Goal: Information Seeking & Learning: Learn about a topic

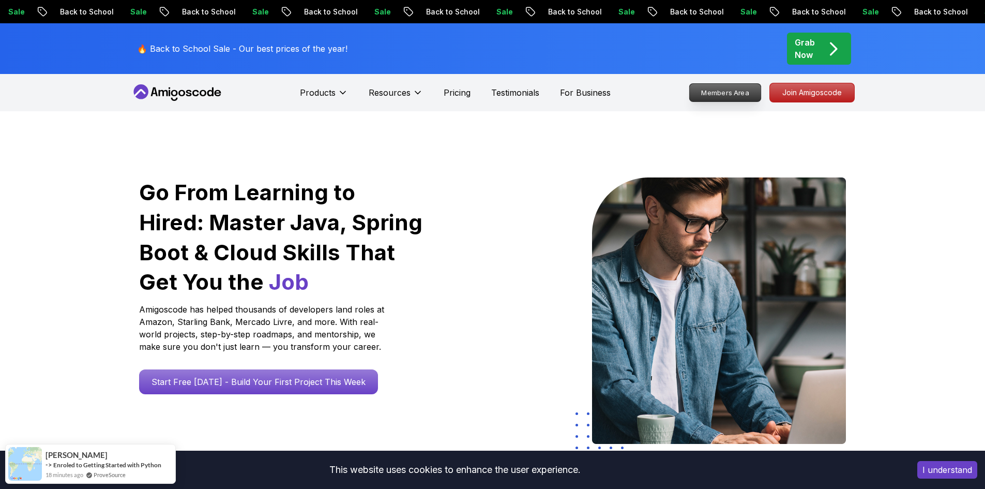
click at [706, 90] on p "Members Area" at bounding box center [724, 93] width 71 height 18
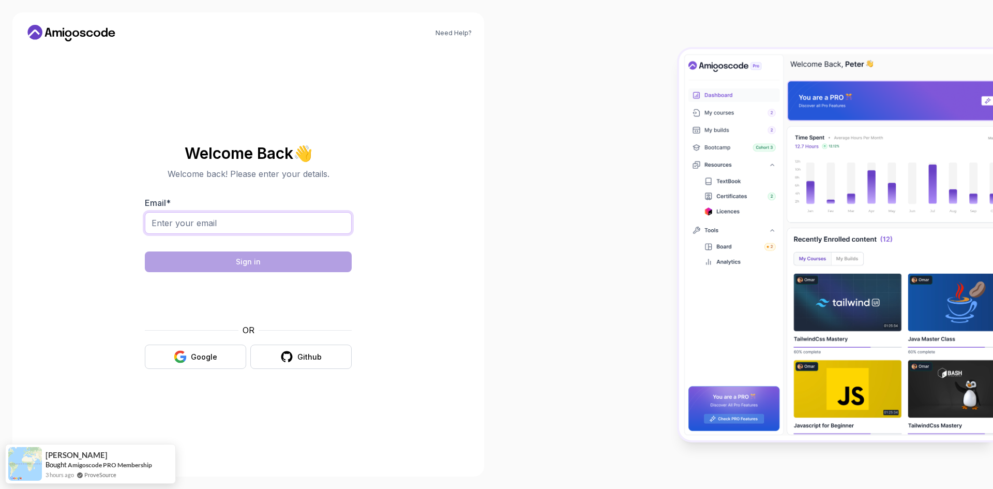
click at [183, 227] on input "Email *" at bounding box center [248, 223] width 207 height 22
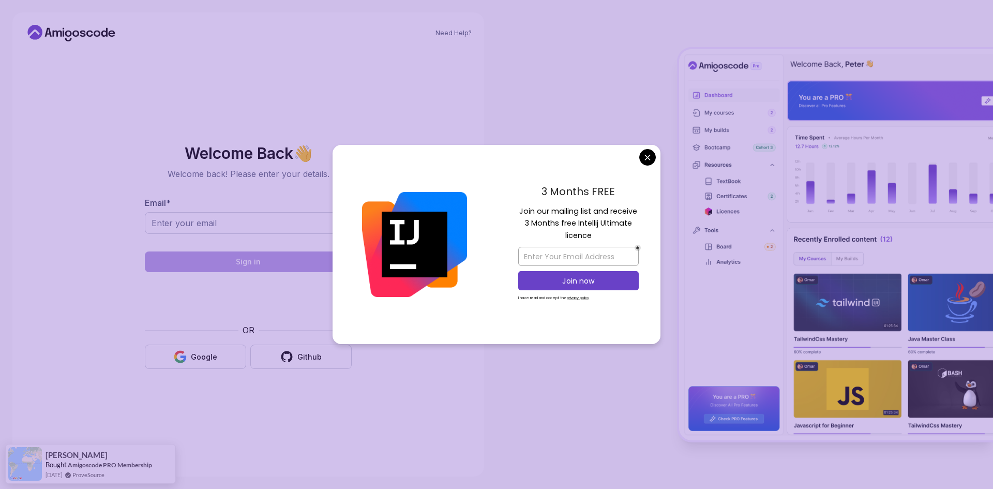
click at [647, 154] on body "Need Help? Welcome Back 👋 Welcome back! Please enter your details. Email * Sign…" at bounding box center [496, 244] width 993 height 489
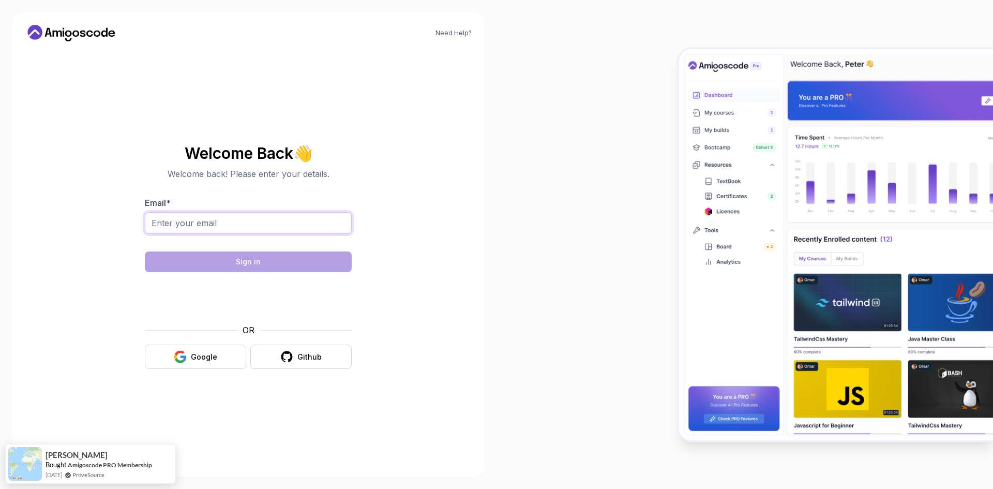
click at [178, 227] on input "Email *" at bounding box center [248, 223] width 207 height 22
paste input "[EMAIL_ADDRESS][DOMAIN_NAME]"
type input "[EMAIL_ADDRESS][DOMAIN_NAME]"
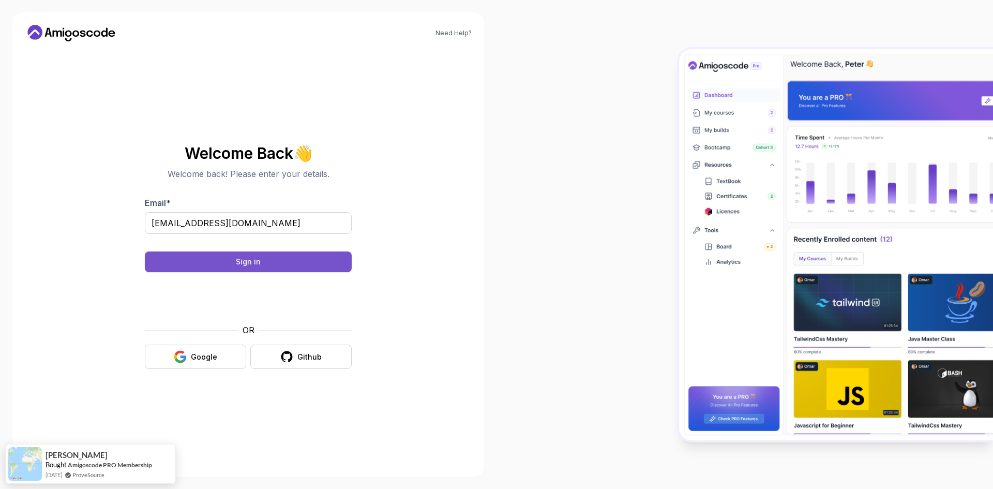
click at [213, 254] on button "Sign in" at bounding box center [248, 261] width 207 height 21
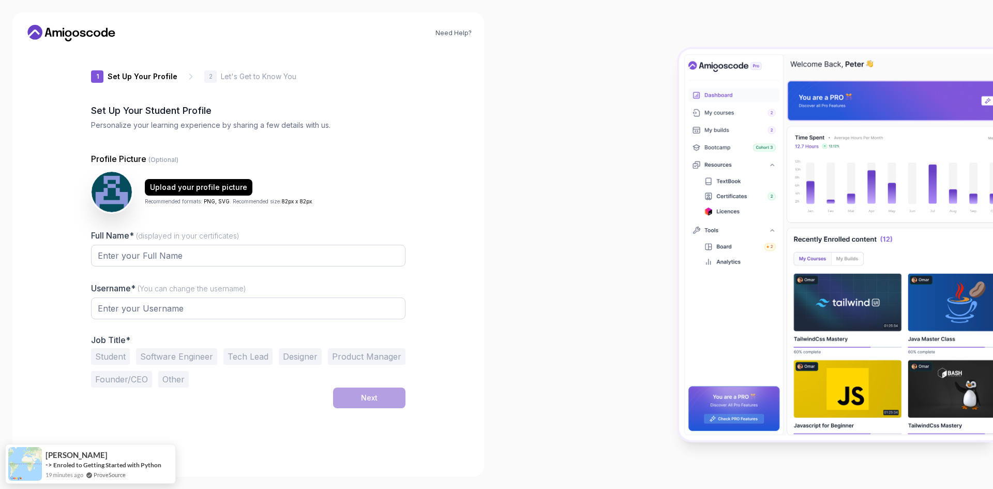
type input "happyfoxc8992"
click at [64, 28] on icon at bounding box center [64, 29] width 2 height 2
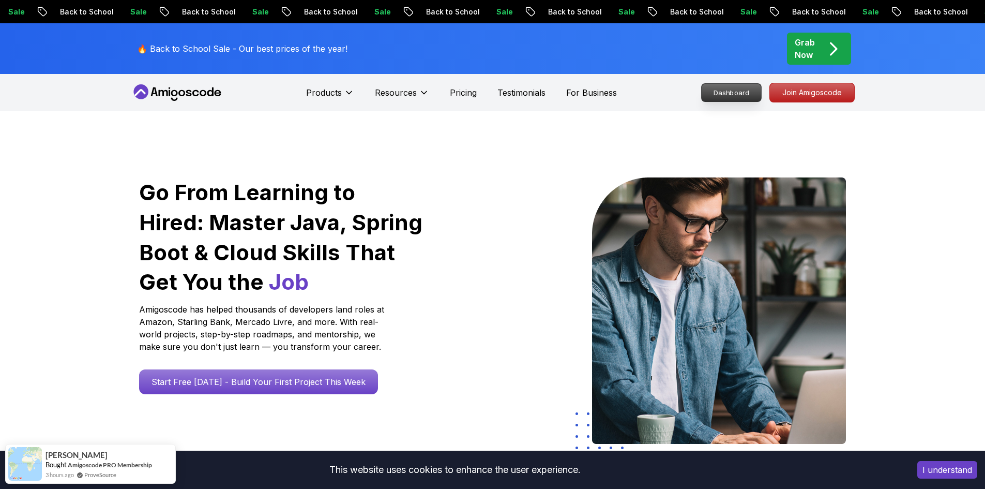
click at [748, 92] on p "Dashboard" at bounding box center [730, 93] width 59 height 18
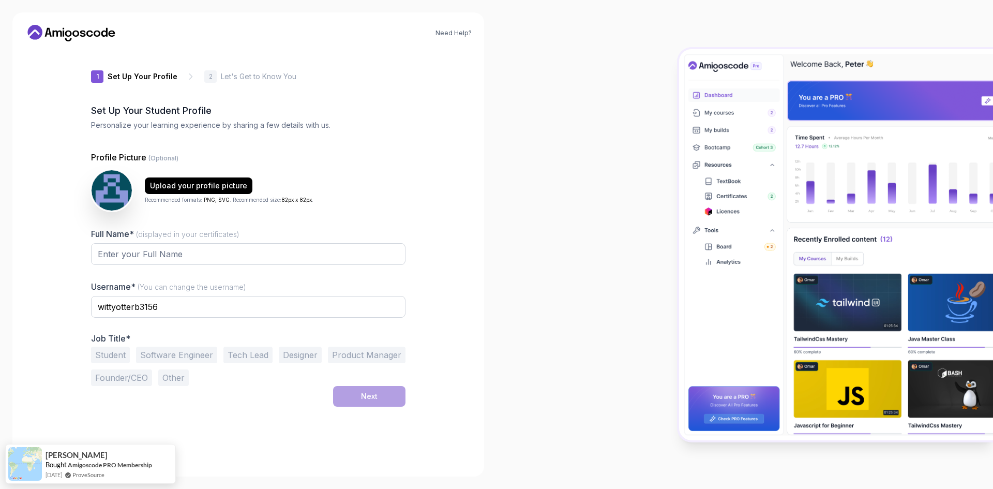
click at [69, 30] on icon at bounding box center [71, 33] width 93 height 17
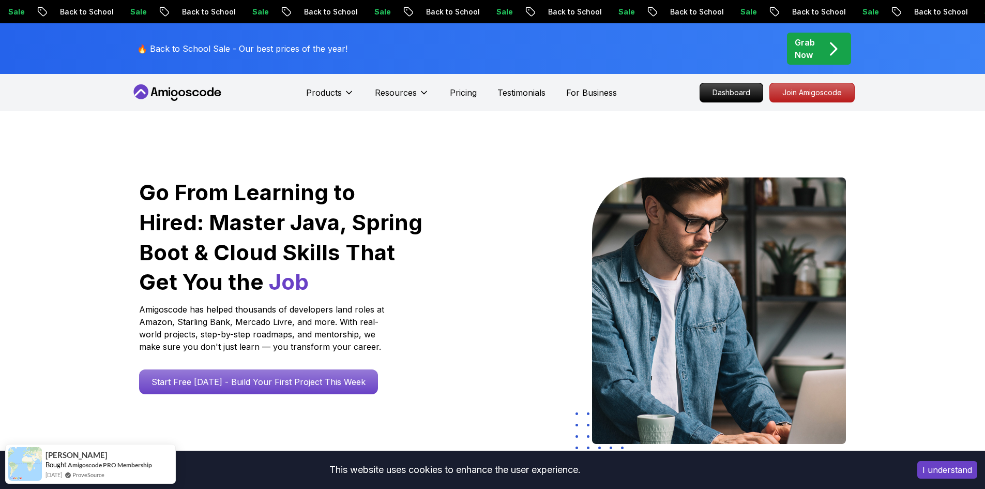
click at [809, 56] on p "Grab Now" at bounding box center [805, 48] width 20 height 25
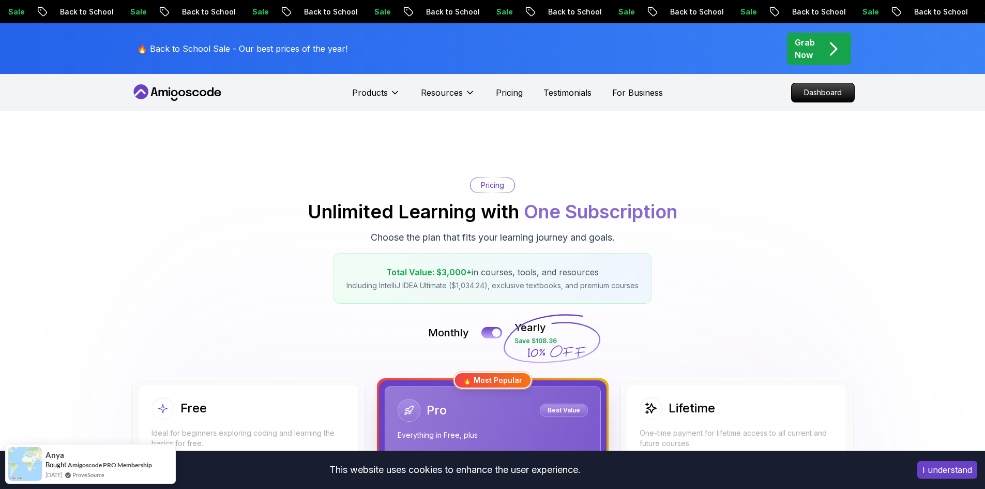
click at [157, 98] on icon at bounding box center [177, 92] width 93 height 17
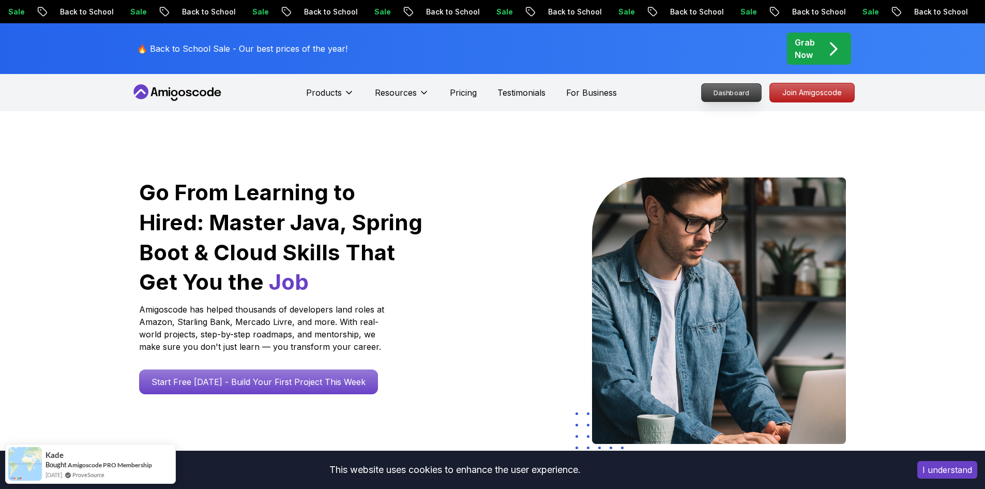
click at [734, 97] on p "Dashboard" at bounding box center [730, 93] width 59 height 18
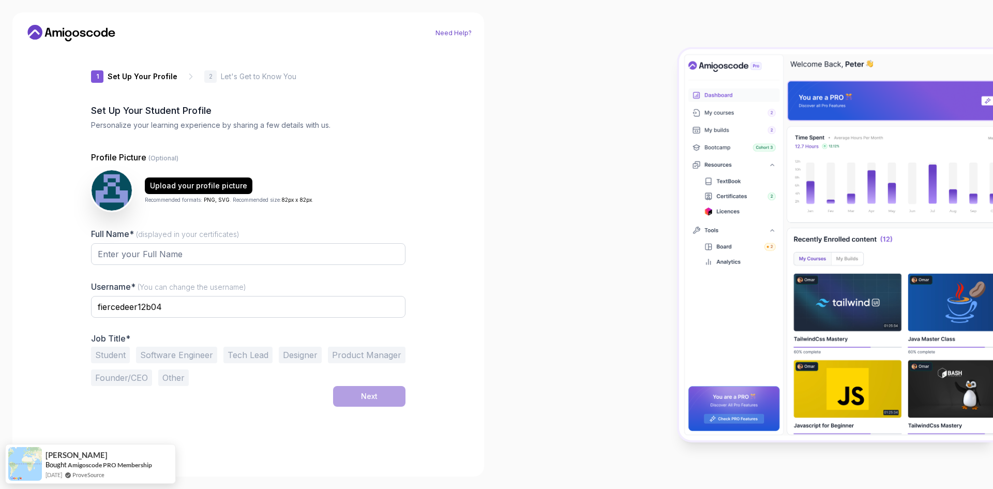
click at [449, 33] on link "Need Help?" at bounding box center [453, 33] width 36 height 8
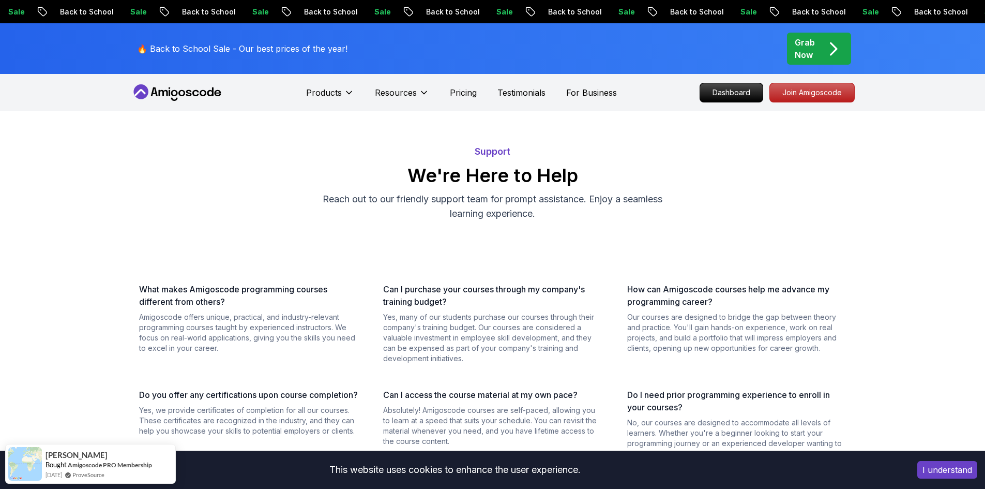
click at [944, 472] on button "I understand" at bounding box center [947, 470] width 60 height 18
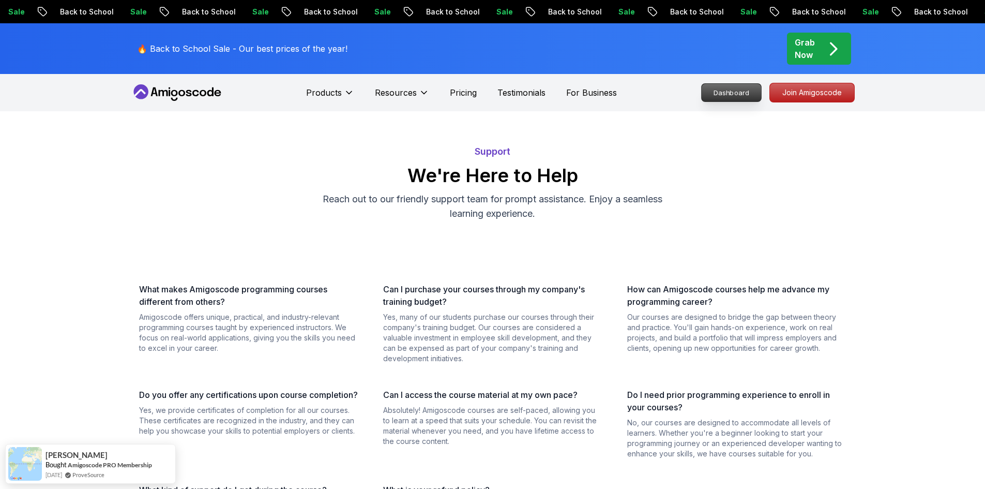
click at [723, 88] on p "Dashboard" at bounding box center [730, 93] width 59 height 18
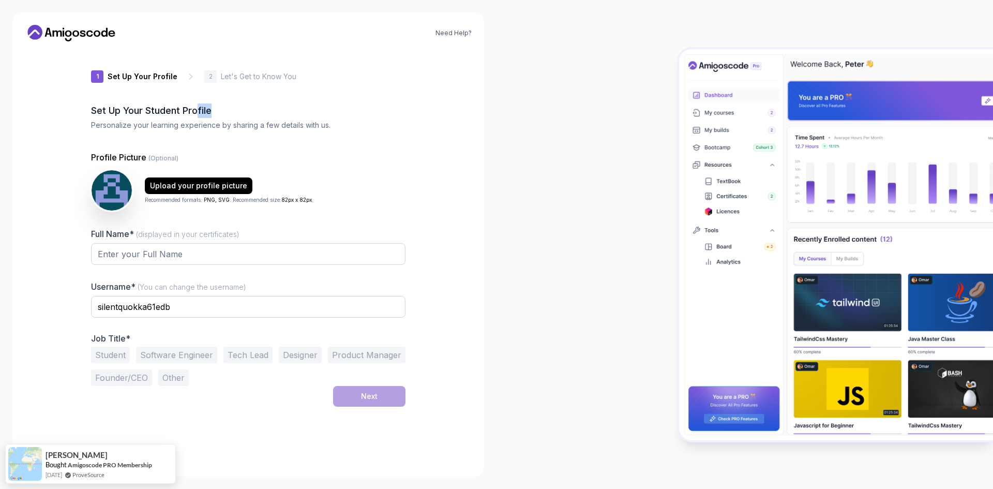
drag, startPoint x: 201, startPoint y: 109, endPoint x: 241, endPoint y: 106, distance: 39.9
click at [238, 108] on h2 "Set Up Your Student Profile" at bounding box center [248, 110] width 314 height 14
click at [251, 74] on p "Let's Get to Know You" at bounding box center [258, 76] width 75 height 10
click at [546, 263] on div at bounding box center [744, 244] width 496 height 489
click at [816, 53] on img at bounding box center [836, 244] width 314 height 391
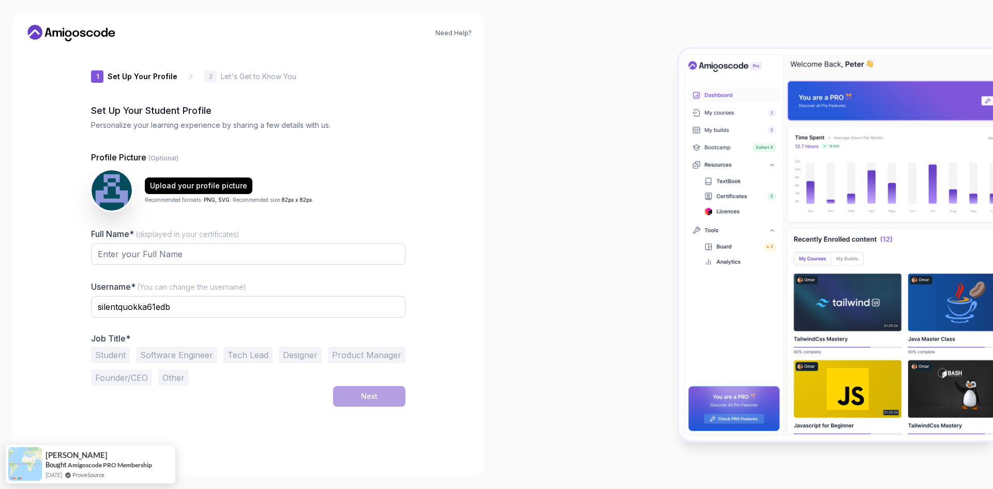
drag, startPoint x: 773, startPoint y: 134, endPoint x: 813, endPoint y: 115, distance: 43.7
click at [773, 135] on img at bounding box center [836, 244] width 314 height 391
click at [821, 112] on img at bounding box center [836, 244] width 314 height 391
click at [722, 405] on img at bounding box center [836, 244] width 314 height 391
click at [704, 428] on img at bounding box center [836, 244] width 314 height 391
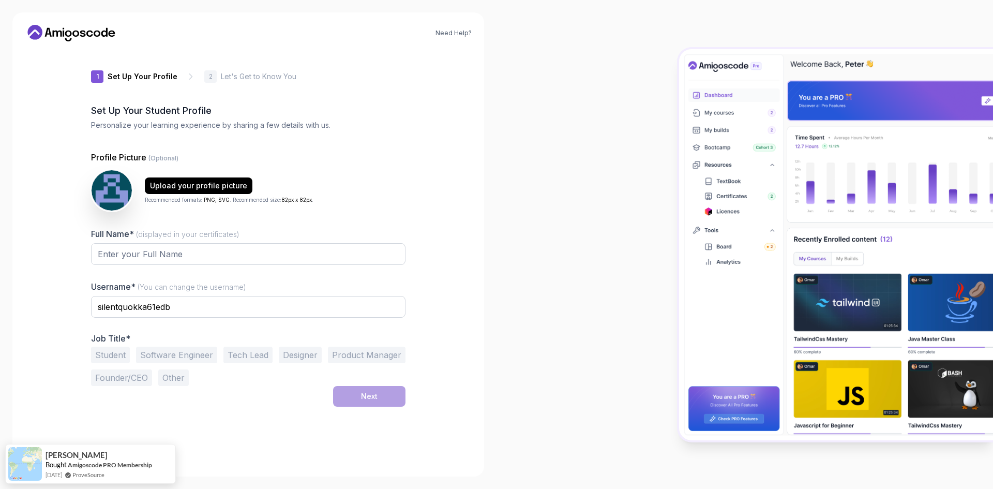
click at [694, 435] on img at bounding box center [836, 244] width 314 height 391
click at [730, 100] on img at bounding box center [836, 244] width 314 height 391
click at [150, 258] on input "Full Name* (displayed in your certificates)" at bounding box center [248, 254] width 314 height 22
type input "Ahmet Meriç"
drag, startPoint x: 189, startPoint y: 310, endPoint x: 58, endPoint y: 311, distance: 130.8
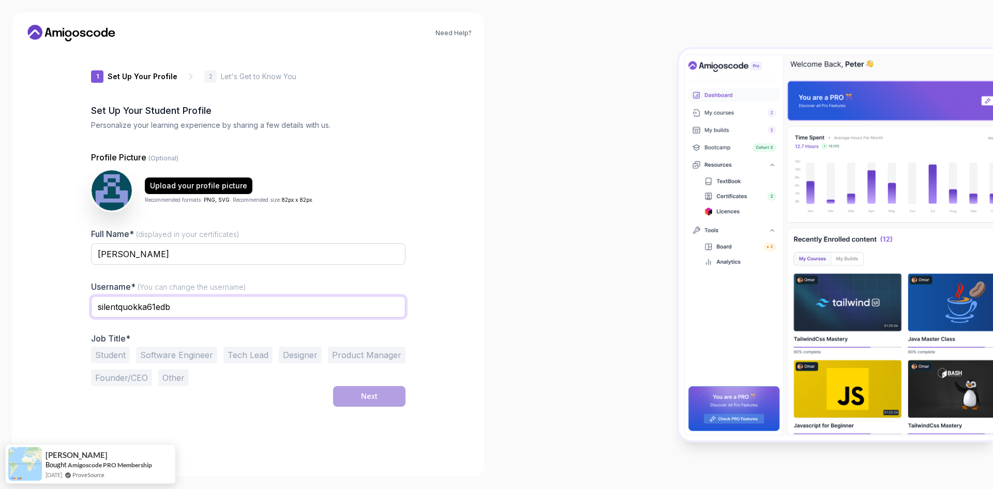
click at [70, 312] on div "Need Help? 1 Set Up Your Profile 1 Set Up Your Profile 2 Let's Get to Know You …" at bounding box center [247, 244] width 471 height 464
type input "AhmetMeric"
click at [113, 353] on button "Student" at bounding box center [110, 354] width 39 height 17
click at [161, 357] on button "Software Engineer" at bounding box center [176, 354] width 81 height 17
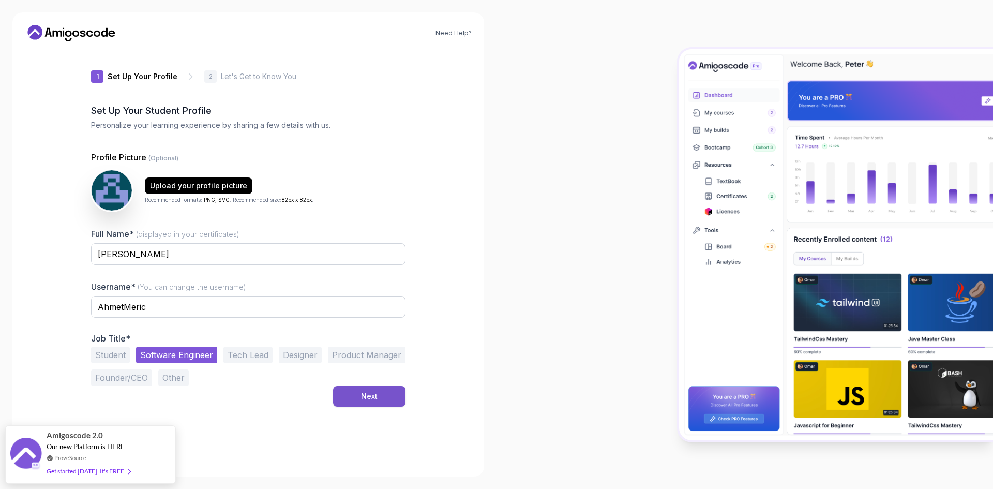
click at [358, 394] on button "Next" at bounding box center [369, 396] width 72 height 21
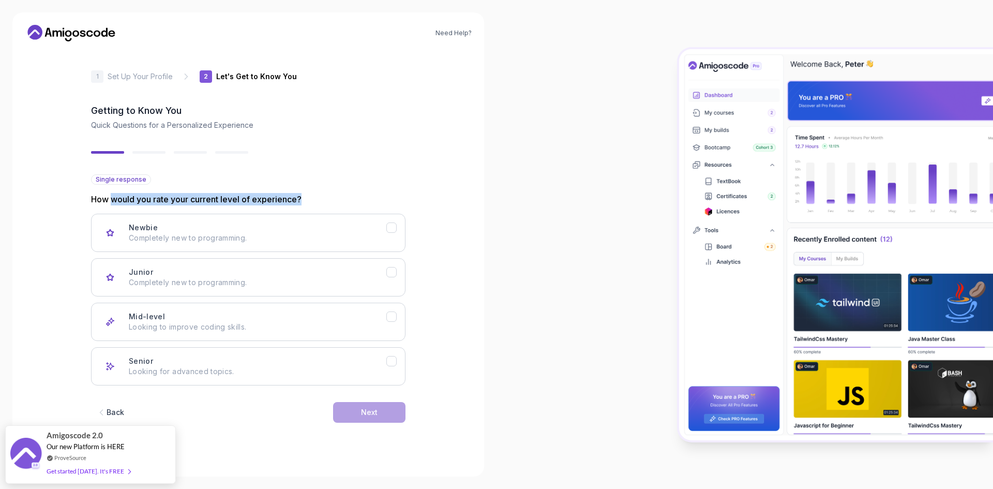
drag, startPoint x: 144, startPoint y: 197, endPoint x: 315, endPoint y: 195, distance: 171.6
click at [305, 194] on p "How would you rate your current level of experience?" at bounding box center [248, 199] width 314 height 12
click at [353, 193] on p "How would you rate your current level of experience?" at bounding box center [248, 199] width 314 height 12
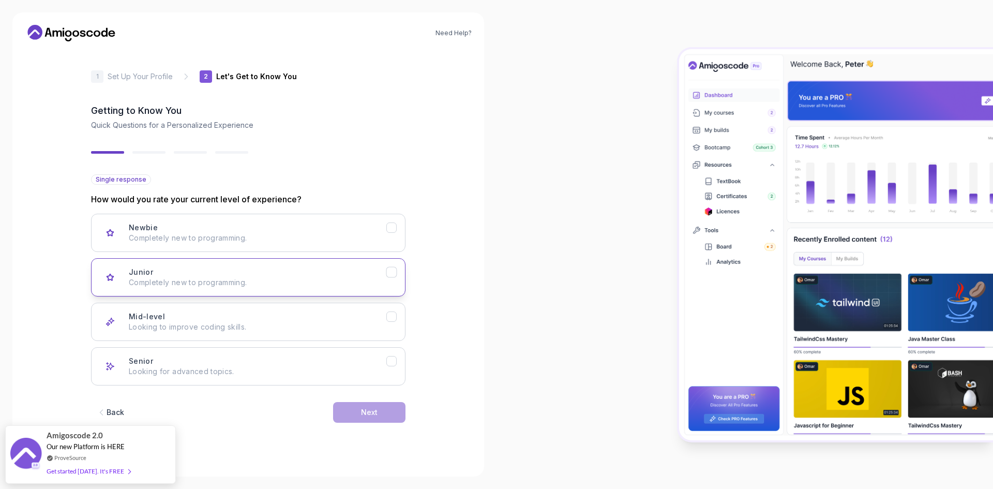
click at [175, 279] on p "Completely new to programming." at bounding box center [257, 282] width 257 height 10
click at [366, 412] on div "Next" at bounding box center [369, 412] width 17 height 10
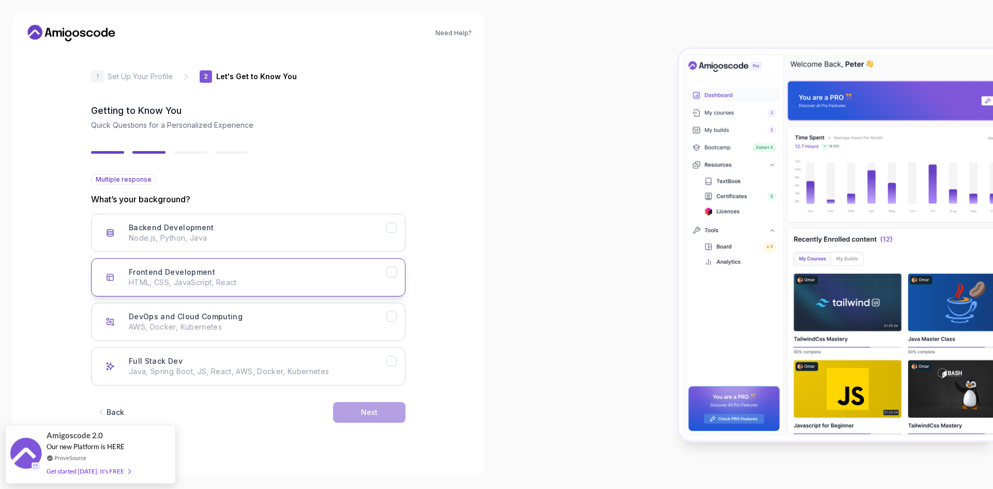
drag, startPoint x: 252, startPoint y: 235, endPoint x: 289, endPoint y: 263, distance: 46.1
click at [253, 236] on p "Node.js, Python, Java" at bounding box center [257, 238] width 257 height 10
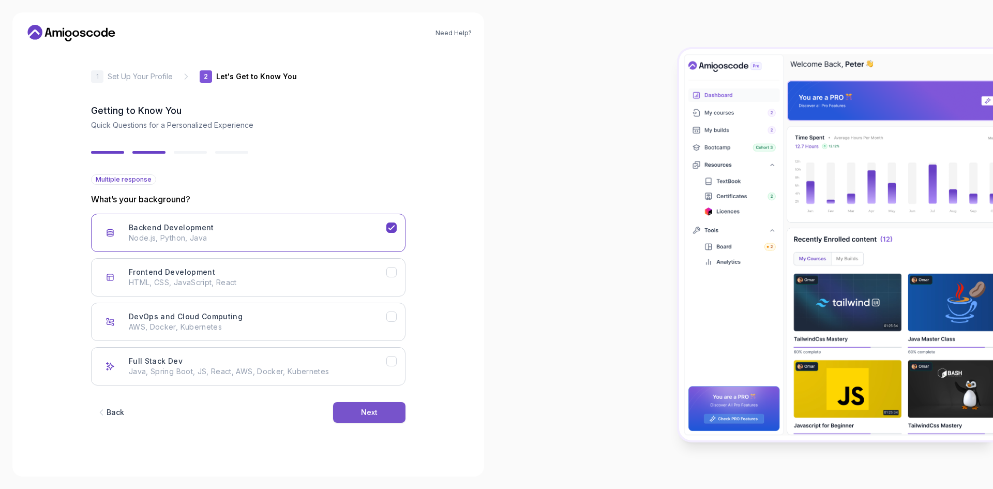
click at [364, 408] on div "Next" at bounding box center [369, 412] width 17 height 10
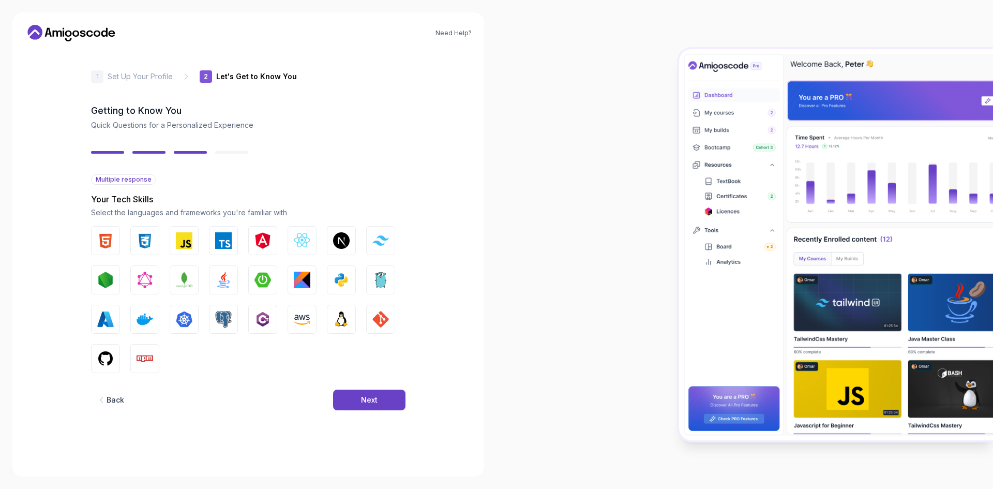
click at [111, 400] on div "Back" at bounding box center [115, 399] width 18 height 10
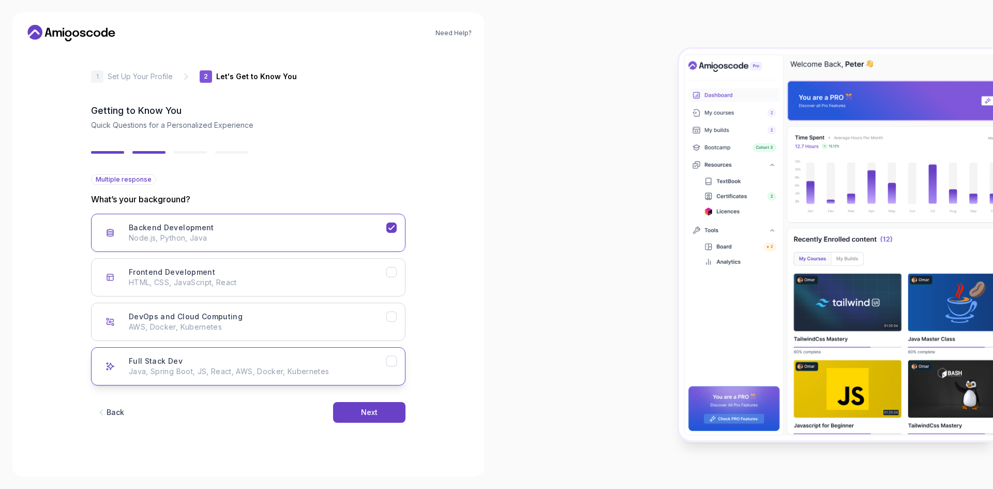
click at [268, 375] on p "Java, Spring Boot, JS, React, AWS, Docker, Kubernetes" at bounding box center [257, 371] width 257 height 10
click at [111, 409] on div "Back" at bounding box center [115, 412] width 18 height 10
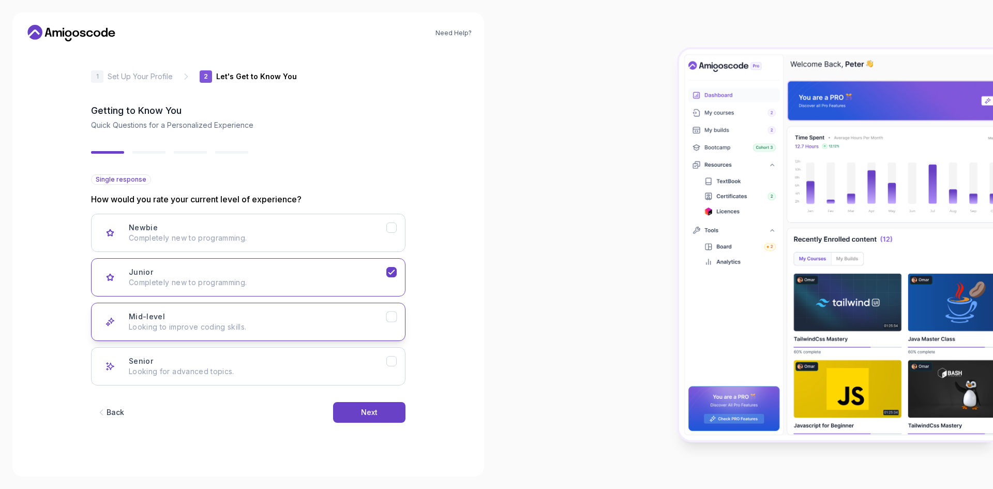
click at [283, 320] on div "Mid-level Looking to improve coding skills." at bounding box center [257, 321] width 257 height 21
drag, startPoint x: 345, startPoint y: 284, endPoint x: 372, endPoint y: 326, distance: 49.6
click at [345, 284] on p "Completely new to programming." at bounding box center [257, 282] width 257 height 10
click at [375, 405] on button "Next" at bounding box center [369, 412] width 72 height 21
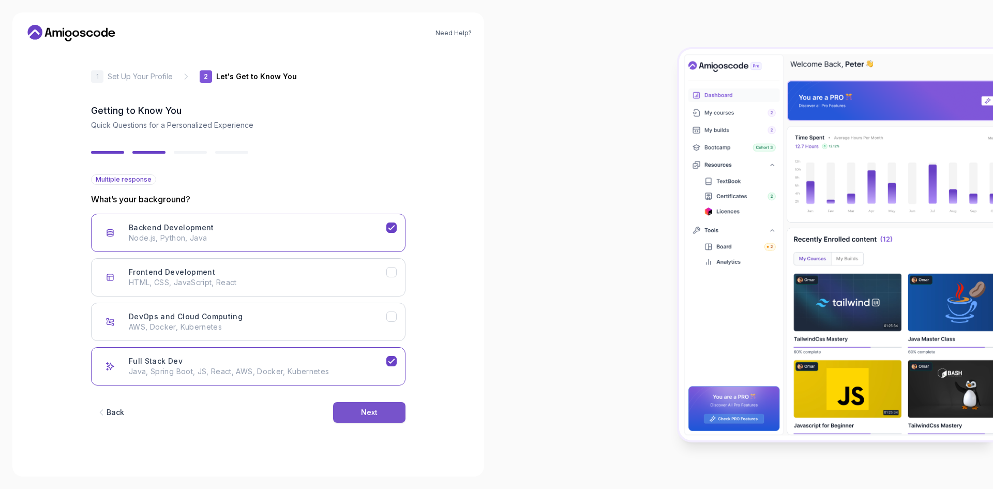
click at [367, 414] on div "Next" at bounding box center [369, 412] width 17 height 10
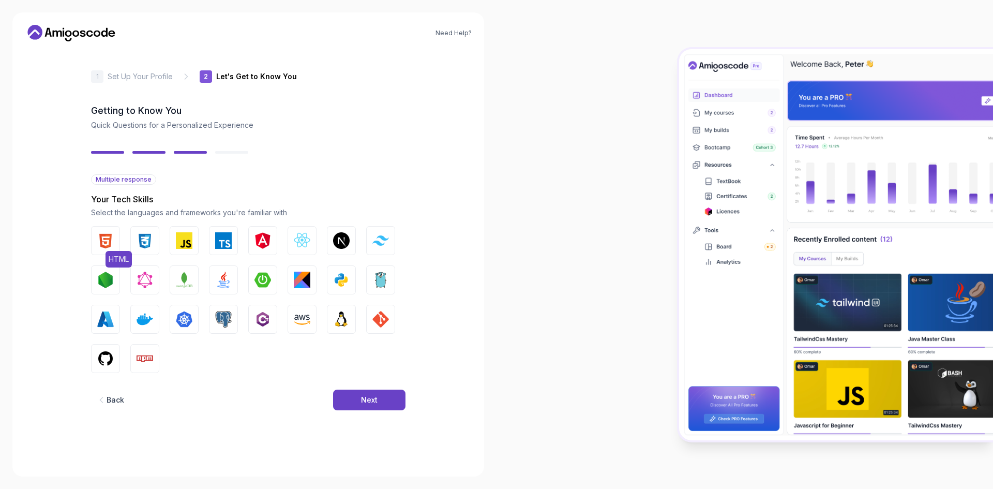
click at [108, 238] on img "button" at bounding box center [105, 240] width 17 height 17
click at [142, 239] on img "button" at bounding box center [144, 240] width 17 height 17
click at [191, 237] on img "button" at bounding box center [184, 240] width 17 height 17
click at [350, 238] on button "Next.js" at bounding box center [341, 240] width 29 height 29
click at [110, 276] on img "button" at bounding box center [105, 279] width 17 height 17
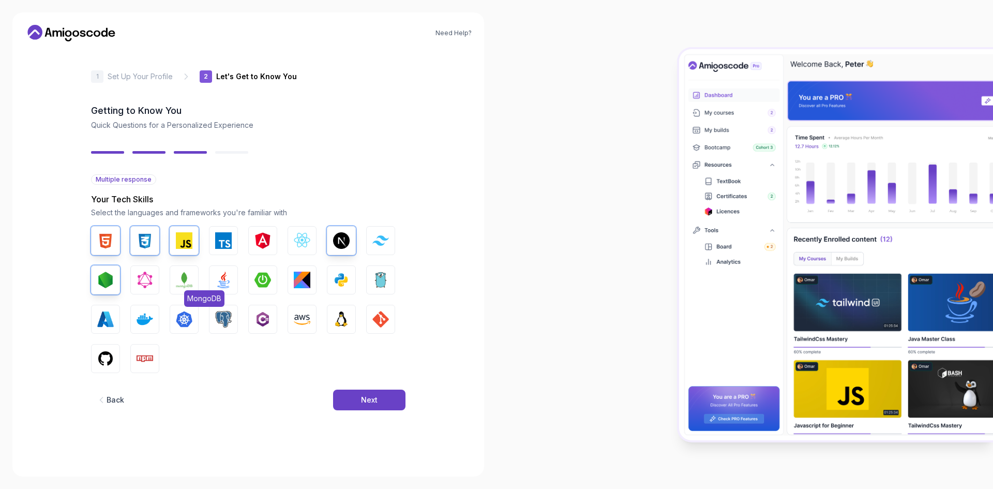
click at [183, 275] on img "button" at bounding box center [184, 279] width 17 height 17
click at [226, 273] on img "button" at bounding box center [223, 279] width 17 height 17
click at [230, 318] on img "button" at bounding box center [223, 319] width 17 height 17
click at [258, 318] on img "button" at bounding box center [262, 319] width 17 height 17
click at [366, 397] on div "Next" at bounding box center [369, 399] width 17 height 10
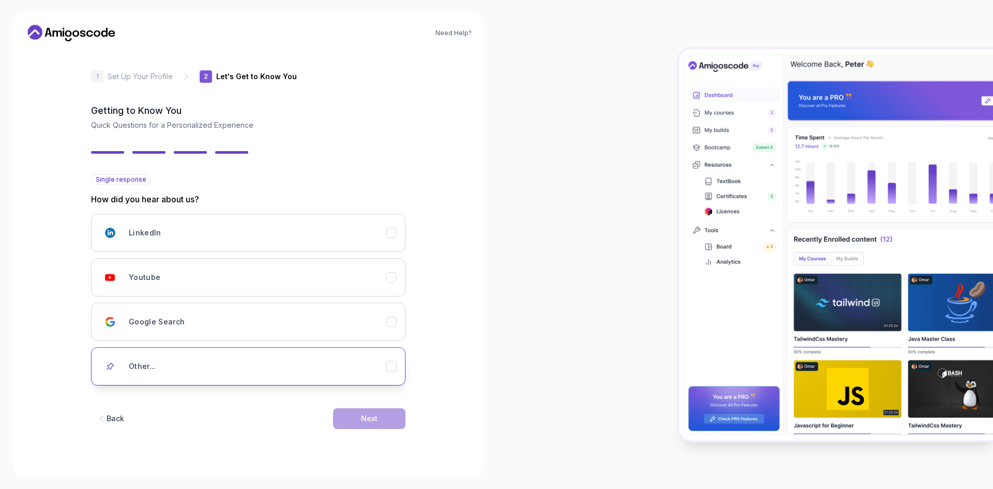
click at [178, 361] on div "Other..." at bounding box center [257, 366] width 257 height 21
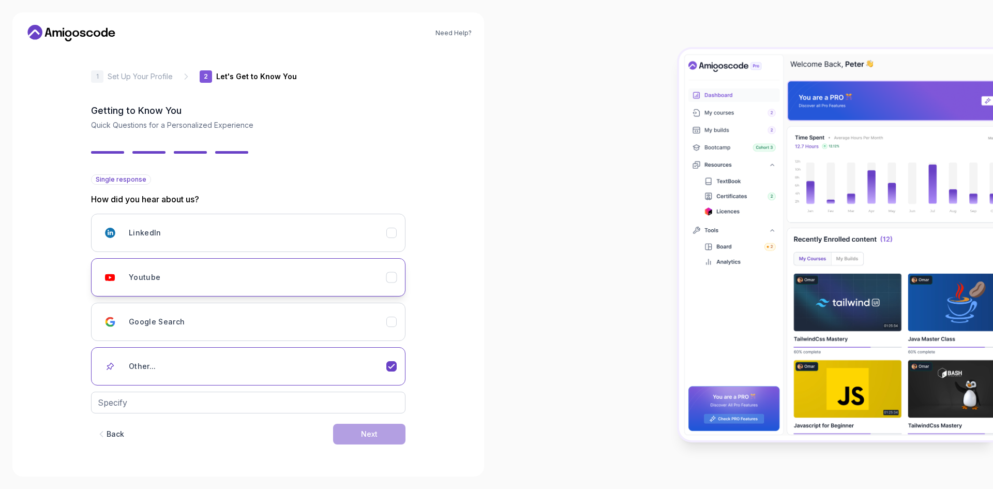
click at [180, 279] on div "Youtube" at bounding box center [257, 277] width 257 height 21
click at [373, 420] on div "Next" at bounding box center [369, 418] width 17 height 10
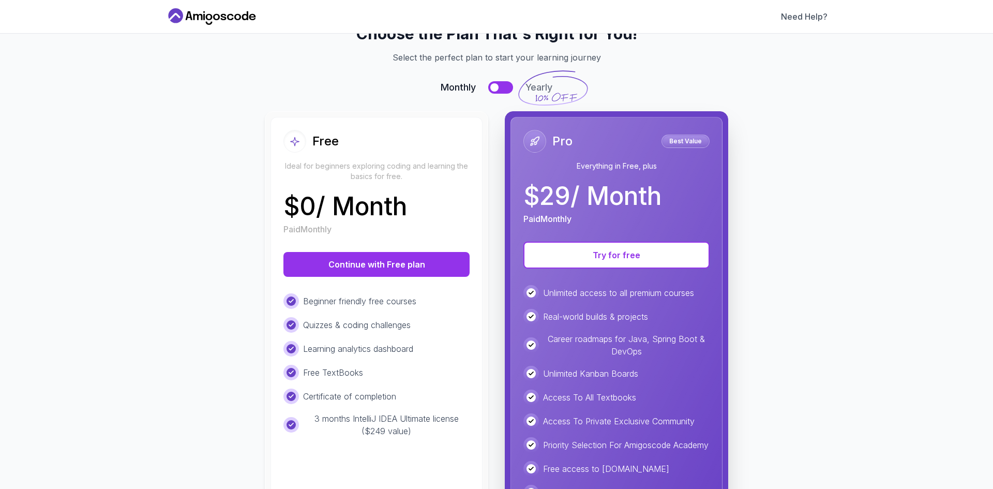
scroll to position [52, 0]
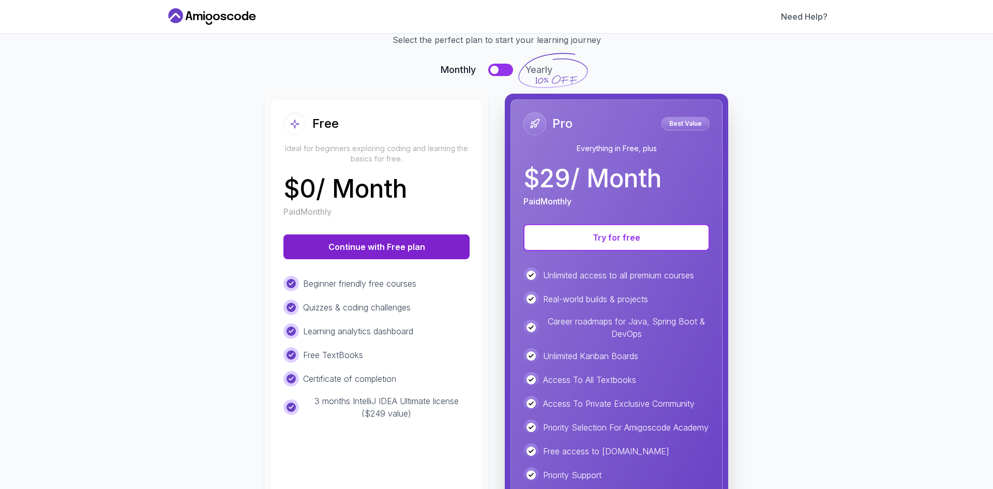
click at [380, 253] on button "Continue with Free plan" at bounding box center [376, 246] width 186 height 25
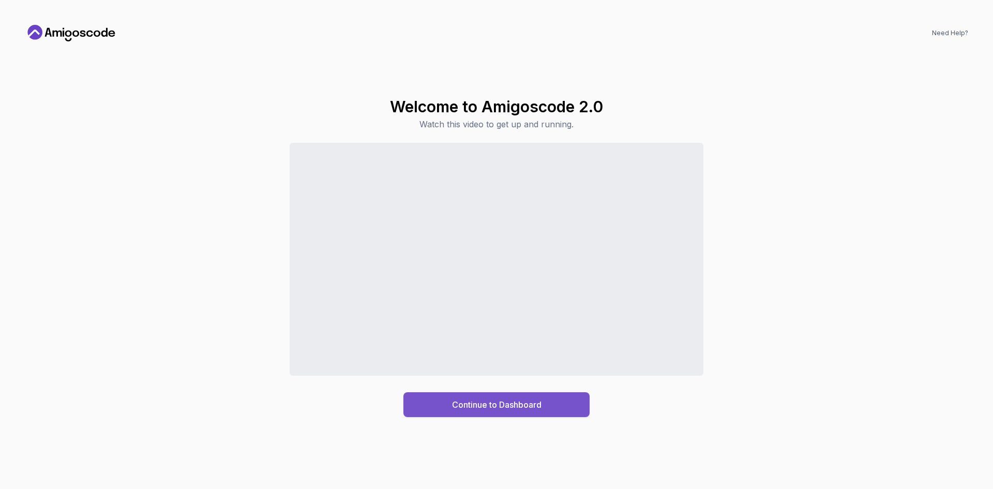
click at [493, 410] on div "Continue to Dashboard" at bounding box center [496, 404] width 89 height 12
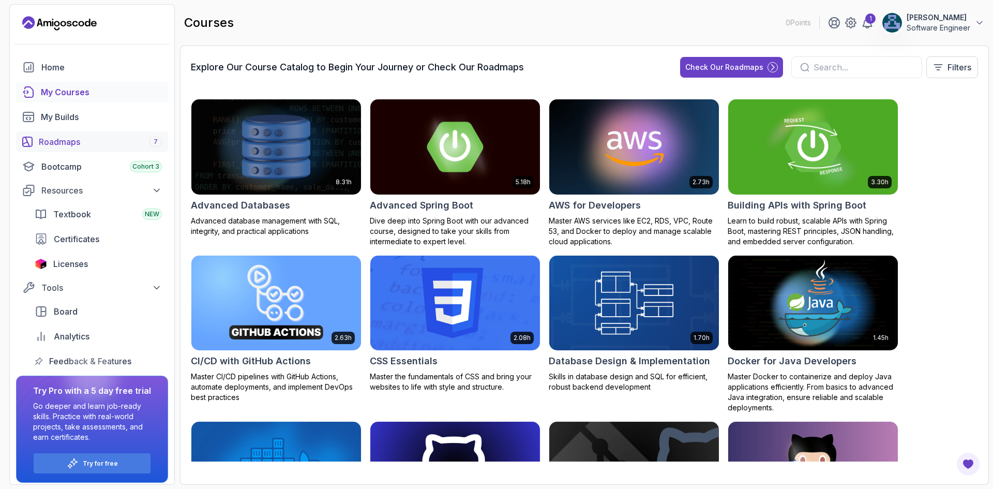
click at [81, 143] on div "Roadmaps 7" at bounding box center [100, 141] width 123 height 12
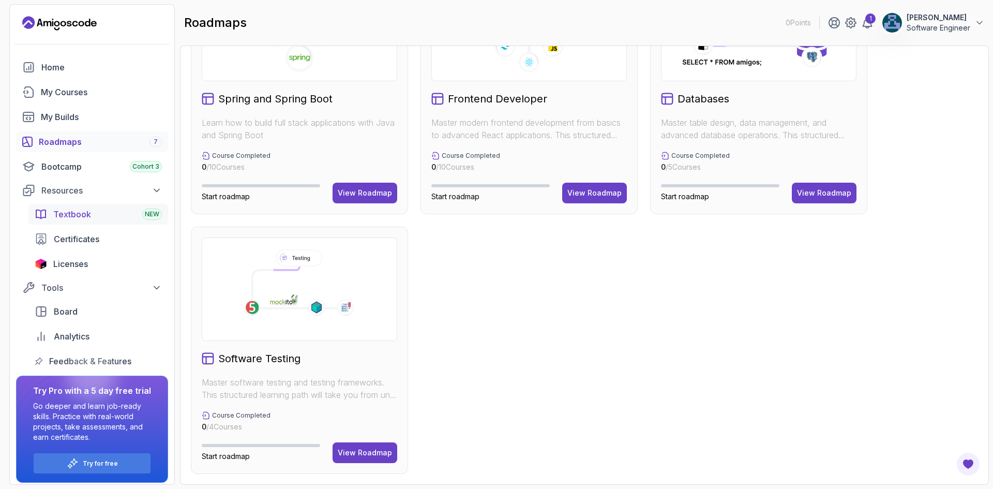
scroll to position [194, 0]
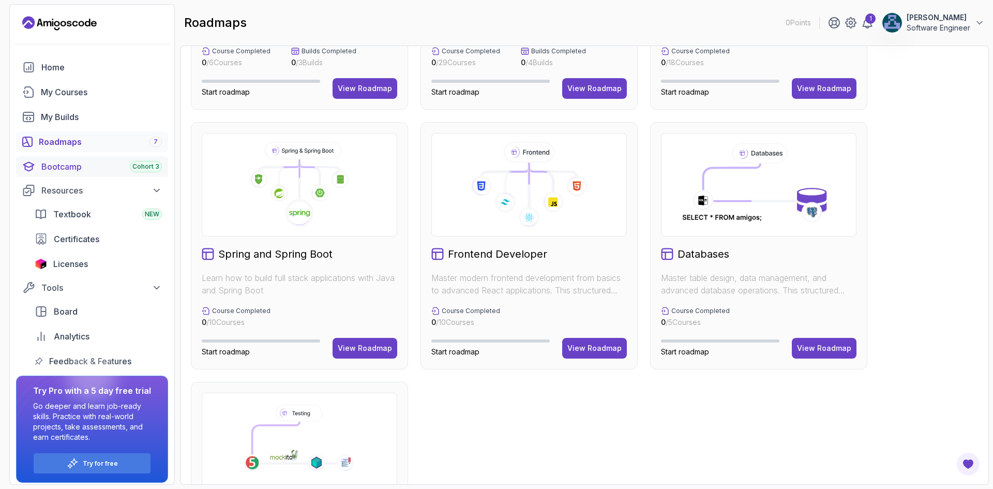
click at [102, 166] on div "Bootcamp Cohort 3" at bounding box center [101, 166] width 120 height 12
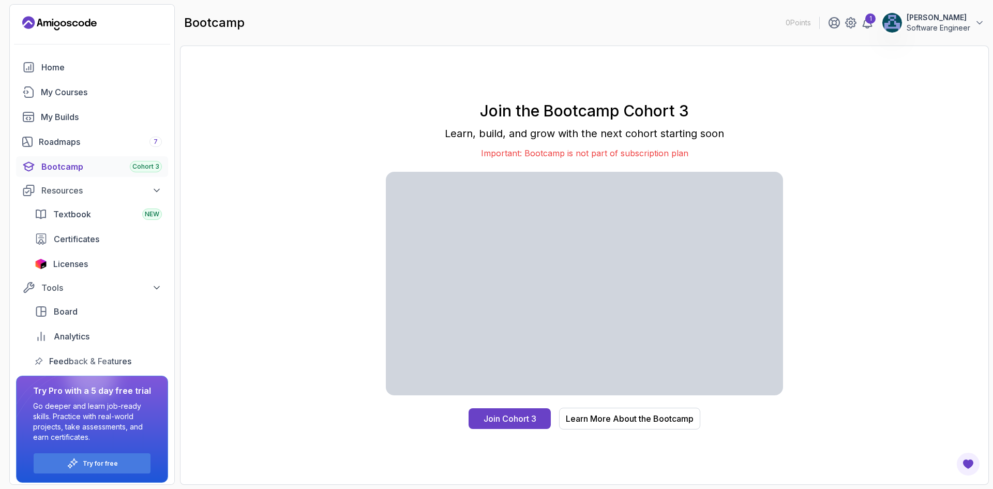
click at [970, 24] on button "Ahmet Meriç Software Engineer" at bounding box center [932, 22] width 103 height 21
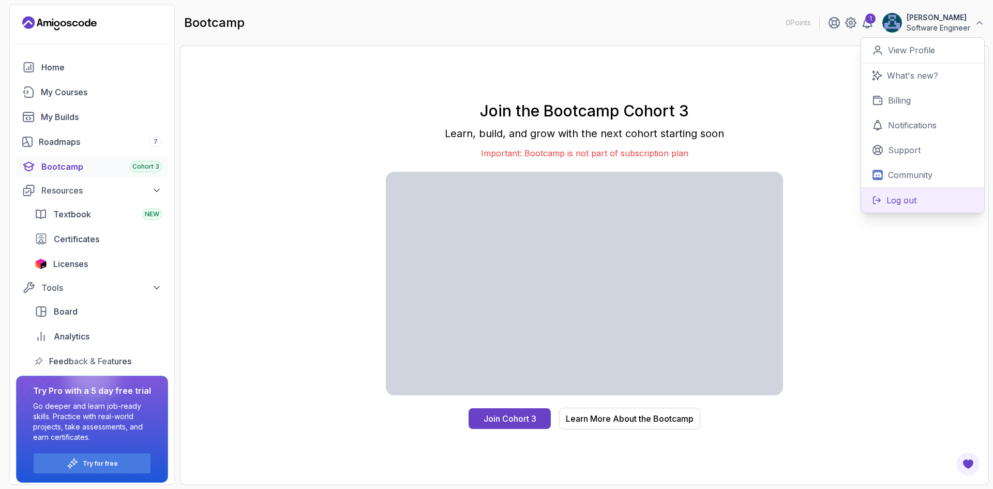
click at [888, 206] on button "Log out" at bounding box center [922, 199] width 123 height 25
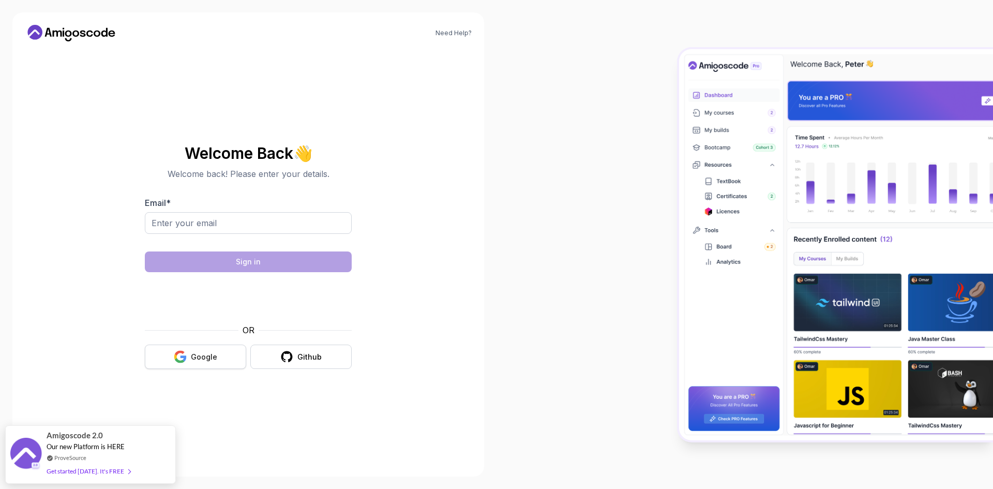
click at [206, 358] on div "Google" at bounding box center [204, 357] width 26 height 10
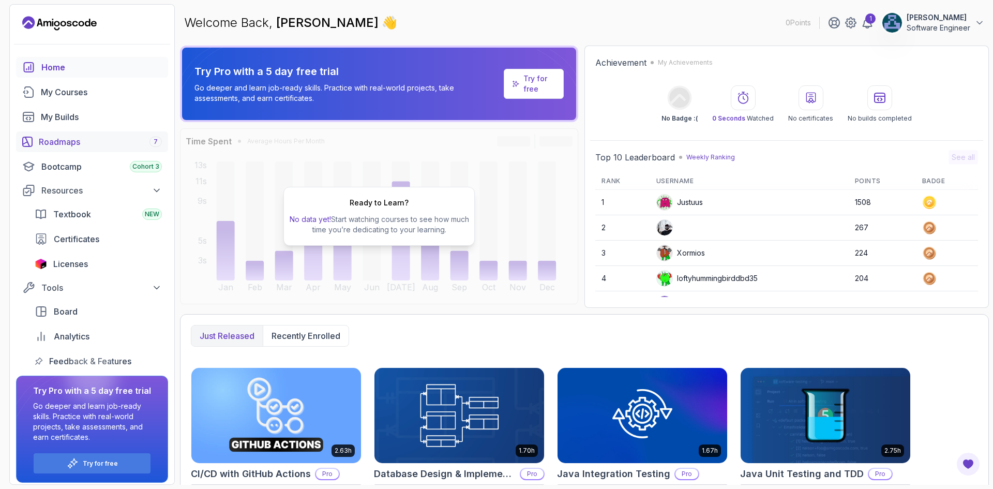
click at [92, 141] on div "Roadmaps 7" at bounding box center [100, 141] width 123 height 12
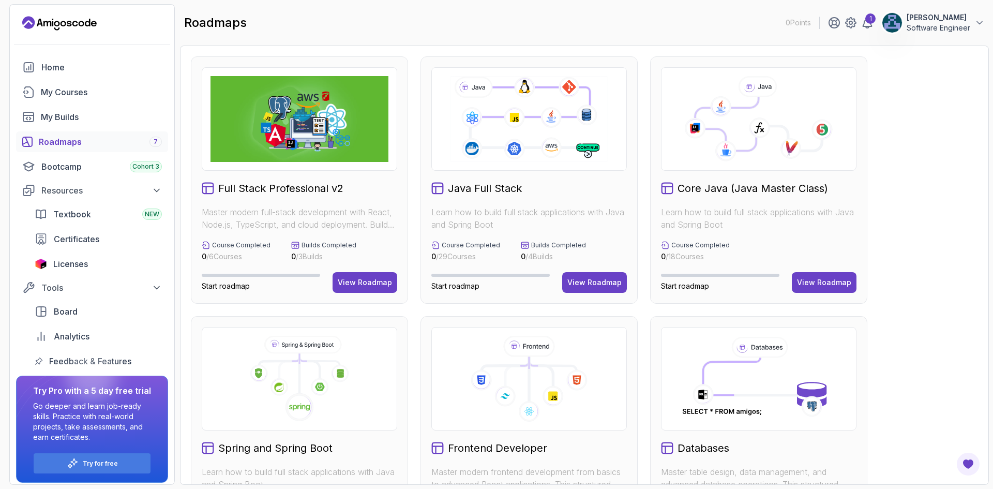
click at [121, 389] on p "Try Pro with a 5 day free trial" at bounding box center [92, 390] width 118 height 12
click at [151, 289] on div "Tools" at bounding box center [101, 287] width 120 height 12
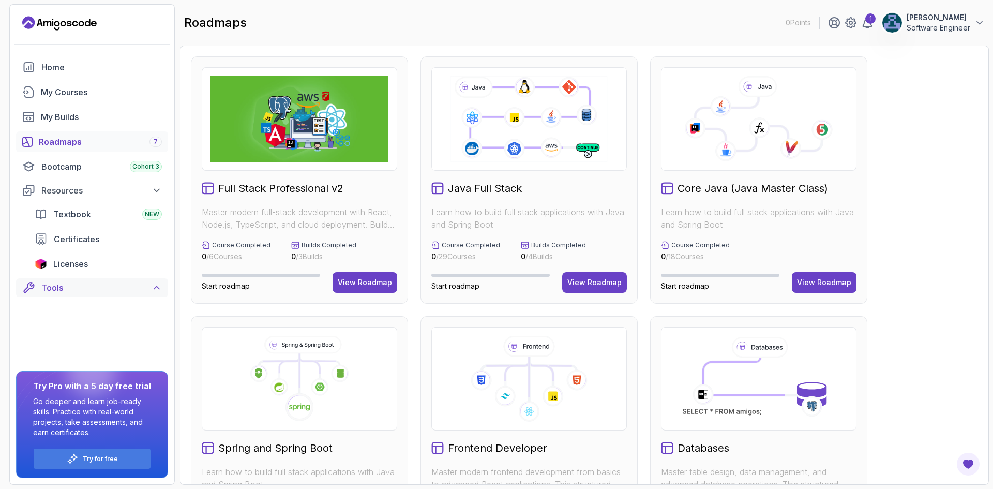
click at [158, 287] on icon at bounding box center [156, 287] width 5 height 3
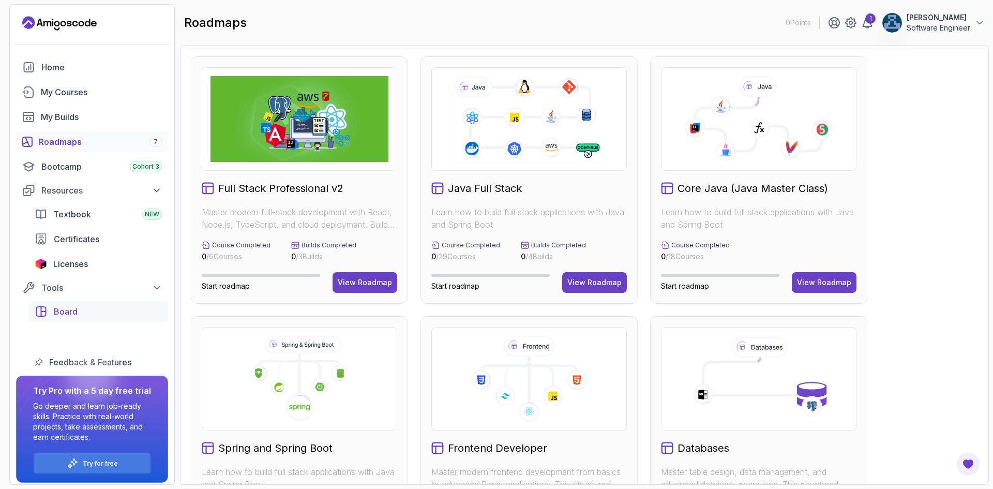
click at [70, 310] on span "Board" at bounding box center [66, 311] width 24 height 12
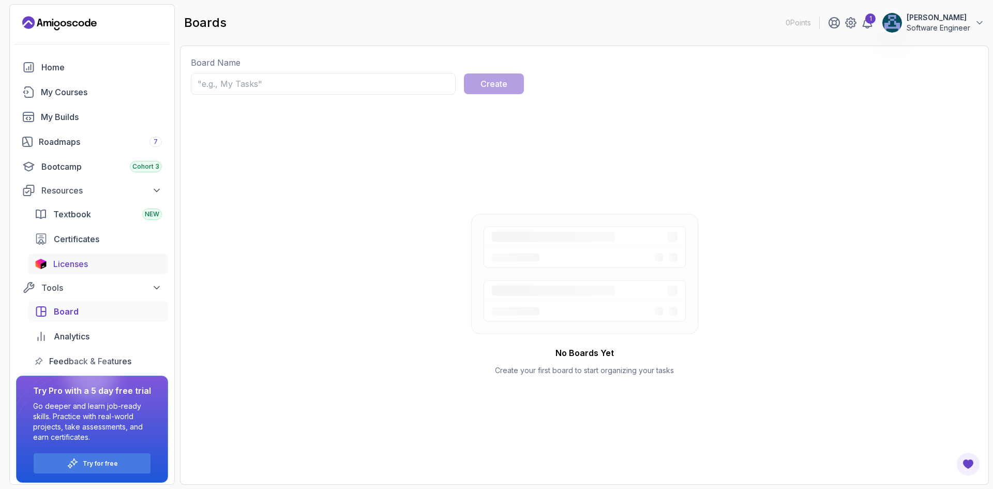
click at [65, 263] on span "Licenses" at bounding box center [70, 263] width 35 height 12
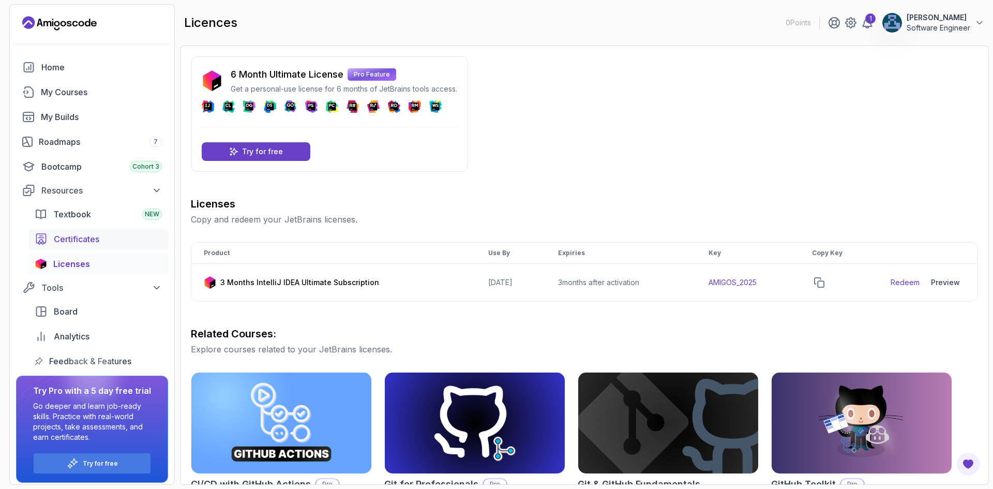
click at [81, 240] on span "Certificates" at bounding box center [76, 239] width 45 height 12
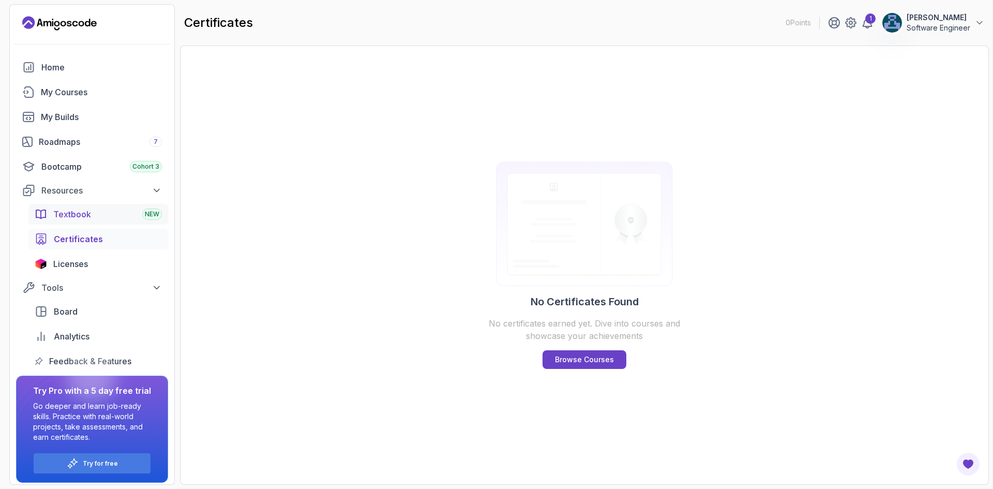
click at [84, 217] on span "Textbook" at bounding box center [72, 214] width 38 height 12
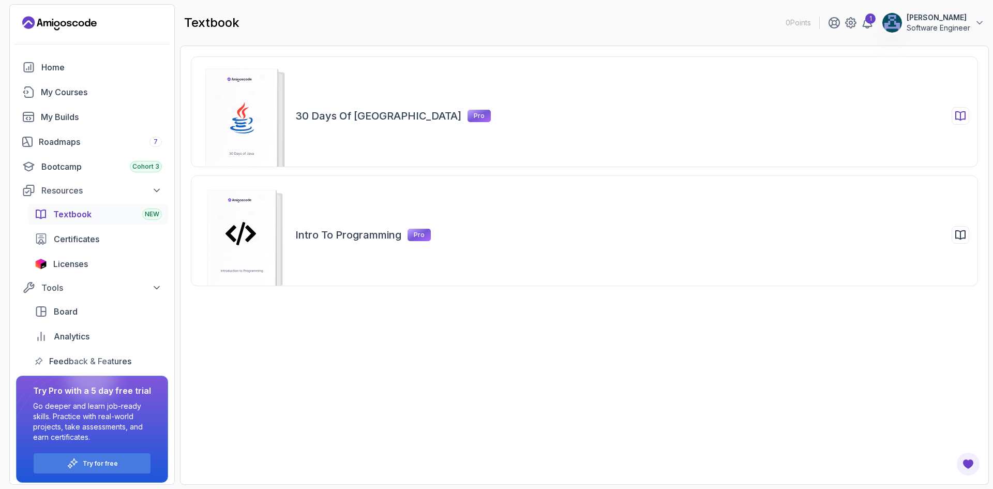
click at [297, 120] on icon at bounding box center [243, 116] width 109 height 106
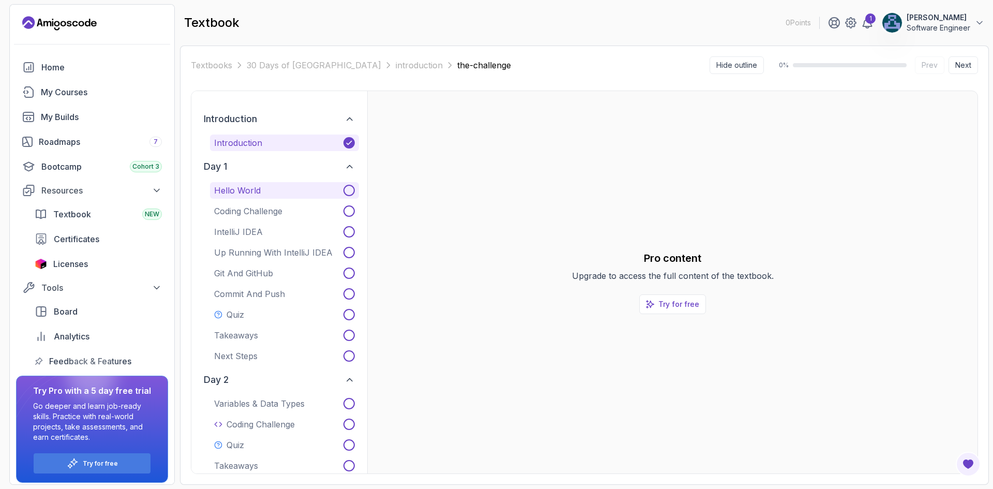
click at [252, 190] on p "Hello World" at bounding box center [237, 190] width 47 height 12
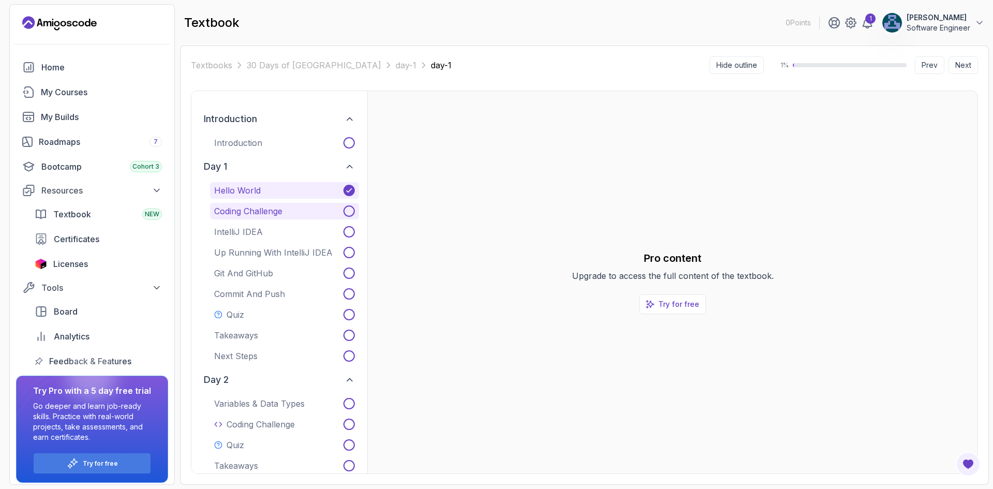
click at [245, 212] on p "Coding Challenge" at bounding box center [248, 211] width 68 height 12
click at [264, 201] on div "Hello World Coding Challenge IntelliJ IDEA Up Running With IntelliJ IDEA Git an…" at bounding box center [284, 273] width 149 height 182
click at [269, 217] on button "Coding Challenge" at bounding box center [284, 211] width 149 height 17
click at [324, 211] on button "Coding Challenge" at bounding box center [284, 211] width 149 height 17
click at [349, 191] on icon at bounding box center [348, 191] width 5 height 4
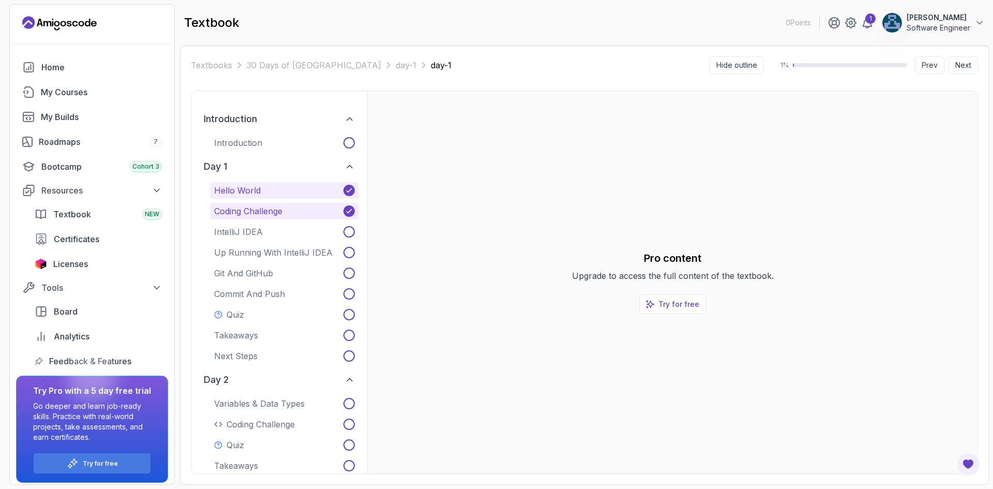
click at [348, 209] on icon at bounding box center [349, 211] width 8 height 8
click at [355, 189] on button "Hello World" at bounding box center [284, 190] width 149 height 17
click at [63, 166] on div "Bootcamp Cohort 3" at bounding box center [101, 166] width 120 height 12
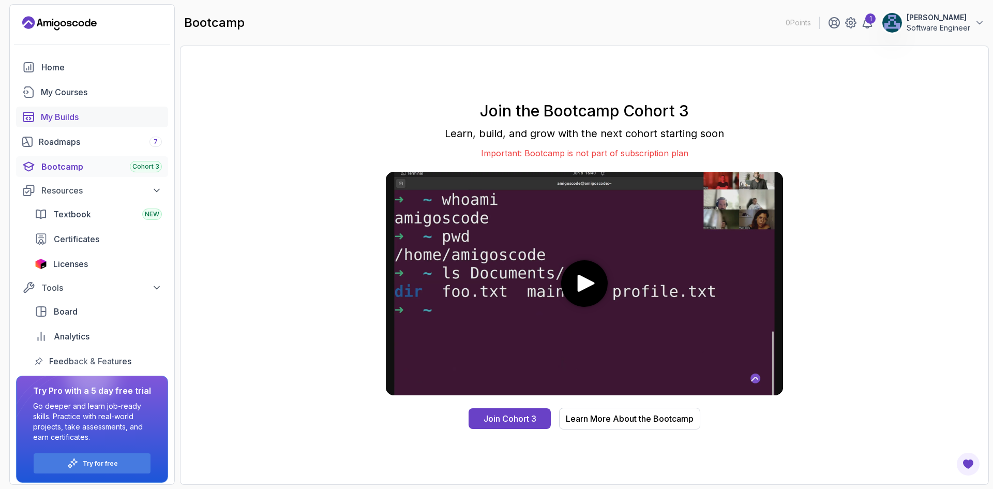
click at [67, 116] on div "My Builds" at bounding box center [101, 117] width 121 height 12
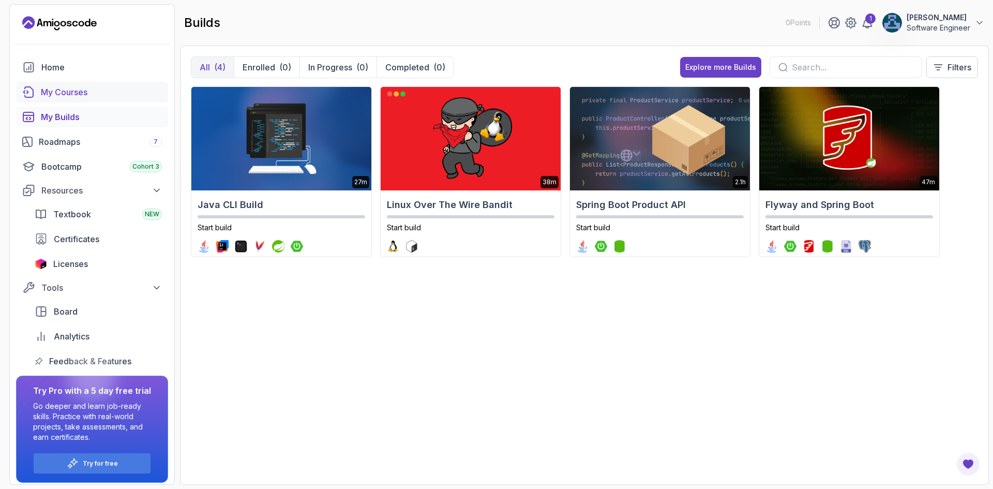
click at [78, 91] on div "My Courses" at bounding box center [101, 92] width 121 height 12
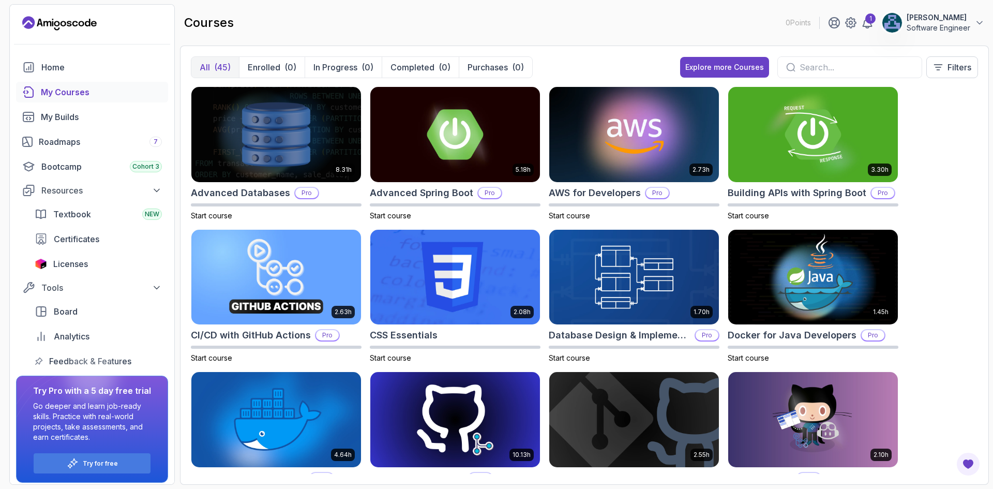
drag, startPoint x: 676, startPoint y: 42, endPoint x: 705, endPoint y: 30, distance: 31.3
click at [676, 42] on main "courses 0 Points 1 Ahmet Meriç Software Engineer All (45) Enrolled (0) In Progr…" at bounding box center [584, 244] width 809 height 480
